Goal: Transaction & Acquisition: Purchase product/service

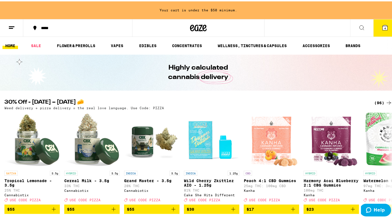
click at [374, 18] on button "4" at bounding box center [384, 26] width 23 height 17
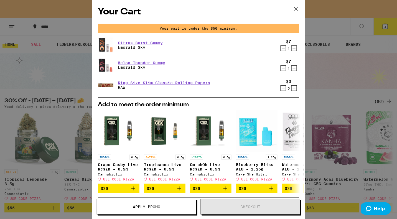
click at [299, 7] on icon at bounding box center [296, 9] width 8 height 8
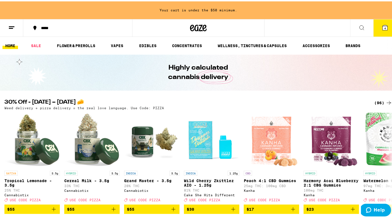
click at [383, 30] on button "4" at bounding box center [384, 26] width 23 height 17
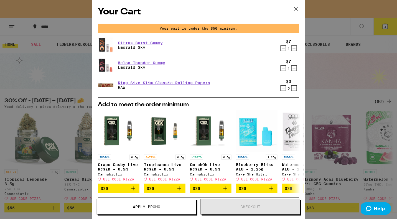
click at [60, 70] on div "Your Cart Your cart is under the $50 minimum. Citrus Burst Gummy Emerald Sky $7…" at bounding box center [198, 109] width 397 height 219
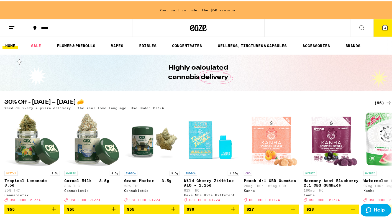
click at [384, 25] on span "4" at bounding box center [385, 26] width 2 height 3
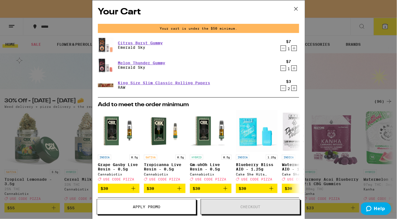
click at [296, 10] on icon at bounding box center [296, 9] width 8 height 8
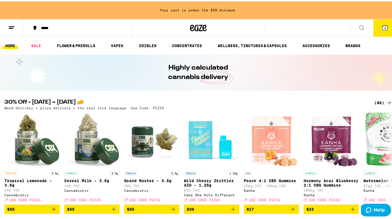
click at [14, 25] on button at bounding box center [11, 26] width 23 height 17
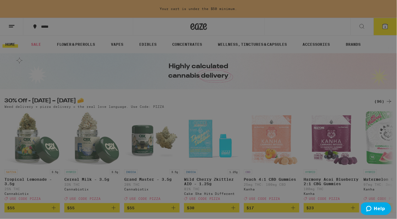
click at [41, 194] on link "Logout" at bounding box center [76, 194] width 97 height 7
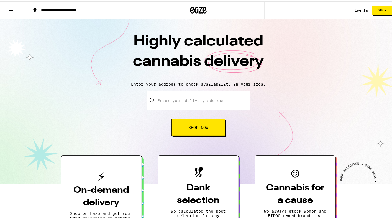
click at [357, 8] on div "Log In" at bounding box center [361, 9] width 13 height 4
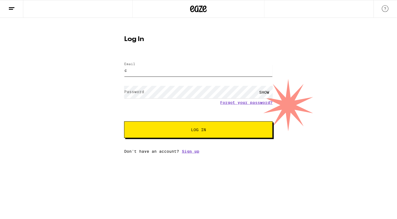
type input "[EMAIL_ADDRESS][DOMAIN_NAME]"
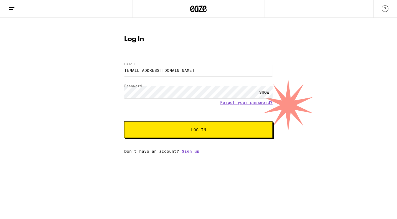
click at [172, 132] on button "Log In" at bounding box center [198, 129] width 149 height 17
